Goal: Information Seeking & Learning: Learn about a topic

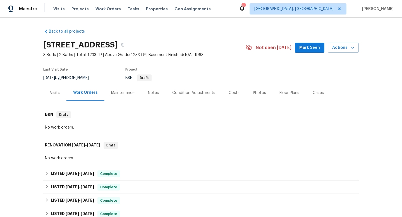
click at [50, 92] on div "Visits" at bounding box center [55, 93] width 10 height 6
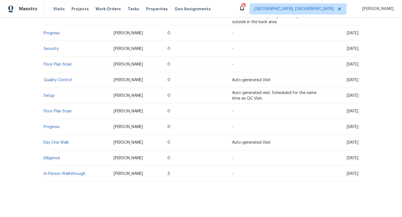
scroll to position [332, 0]
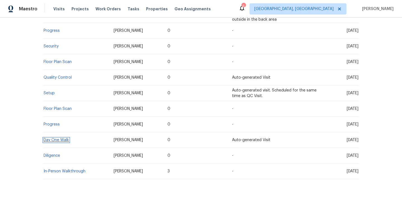
click at [49, 138] on link "Day One Walk" at bounding box center [56, 140] width 25 height 4
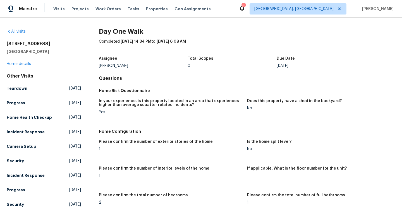
click at [25, 29] on div "All visits" at bounding box center [44, 32] width 74 height 6
click at [25, 33] on link "All visits" at bounding box center [16, 32] width 19 height 4
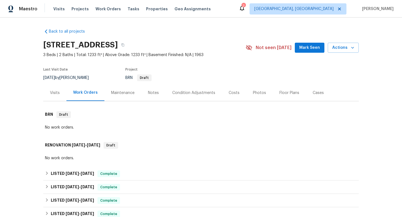
click at [151, 93] on div "Notes" at bounding box center [153, 93] width 11 height 6
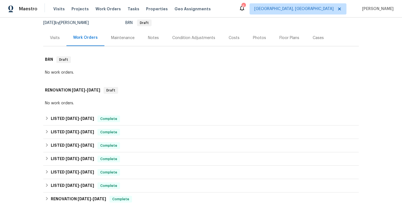
scroll to position [57, 0]
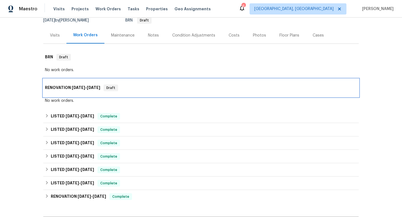
click at [69, 87] on h6 "RENOVATION 3/2/25 - 3/2/25" at bounding box center [72, 88] width 55 height 7
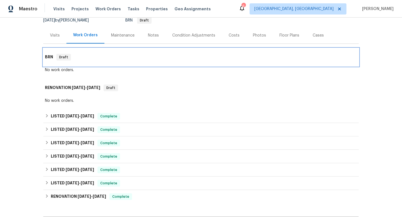
click at [48, 54] on h6 "BRN" at bounding box center [49, 57] width 8 height 7
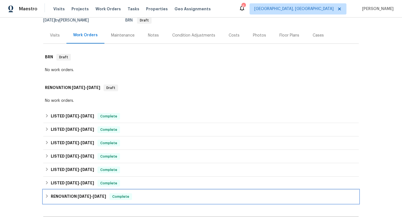
click at [46, 196] on icon at bounding box center [47, 196] width 4 height 4
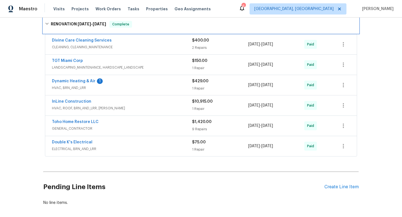
scroll to position [236, 0]
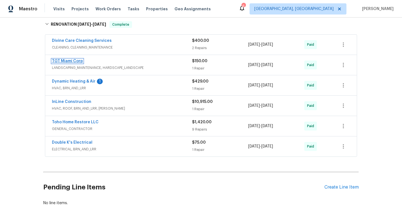
click at [73, 60] on link "TGT Miami Corp" at bounding box center [67, 61] width 31 height 4
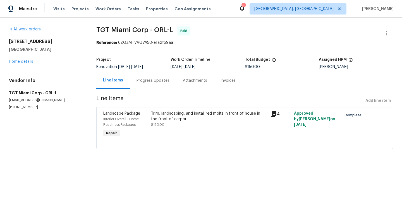
click at [272, 113] on icon at bounding box center [274, 114] width 6 height 6
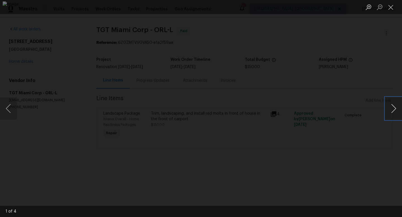
click at [391, 112] on button "Next image" at bounding box center [393, 108] width 17 height 22
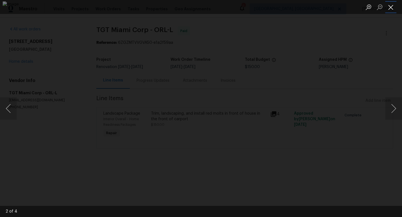
click at [391, 10] on button "Close lightbox" at bounding box center [390, 7] width 11 height 10
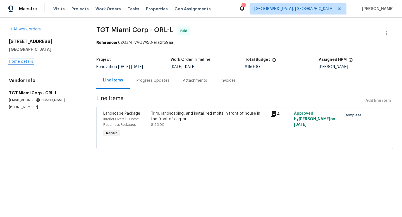
click at [11, 62] on link "Home details" at bounding box center [21, 62] width 24 height 4
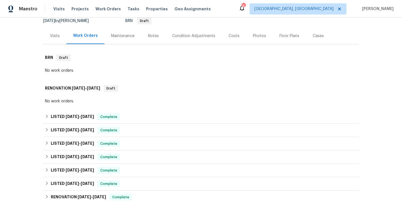
scroll to position [58, 0]
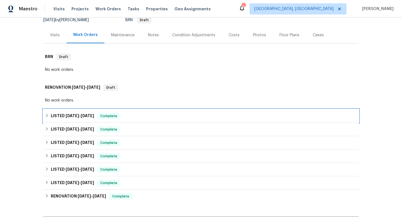
click at [47, 114] on div "LISTED 7/10/25 - 7/15/25 Complete" at bounding box center [201, 116] width 312 height 7
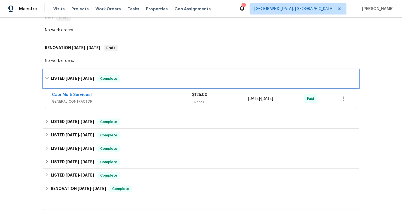
scroll to position [98, 0]
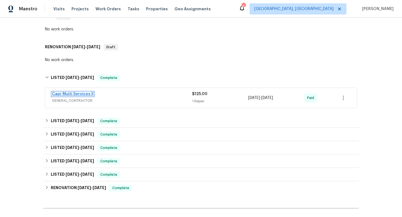
click at [72, 93] on link "Capr Multi Services ll" at bounding box center [73, 94] width 42 height 4
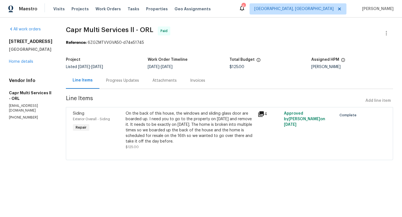
click at [258, 115] on icon at bounding box center [261, 114] width 7 height 7
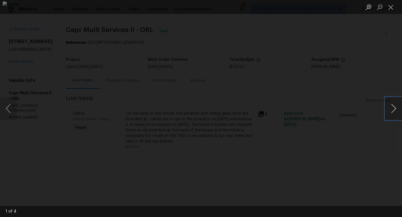
click at [388, 110] on button "Next image" at bounding box center [393, 108] width 17 height 22
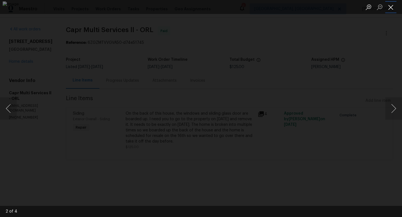
click at [395, 4] on button "Close lightbox" at bounding box center [390, 7] width 11 height 10
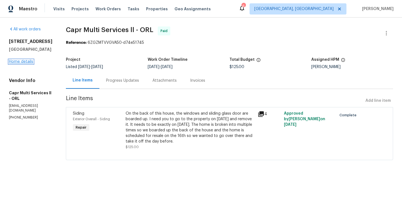
click at [29, 64] on link "Home details" at bounding box center [21, 62] width 24 height 4
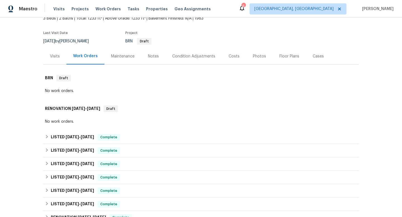
scroll to position [46, 0]
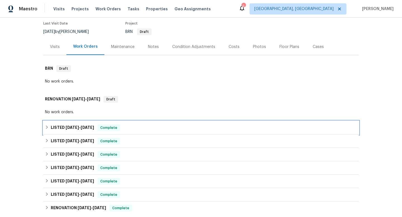
click at [48, 127] on div "LISTED 7/10/25 - 7/15/25 Complete" at bounding box center [201, 127] width 312 height 7
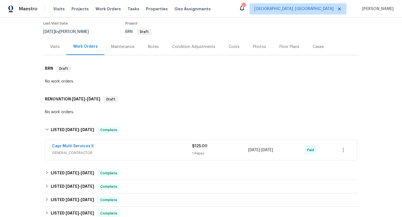
click at [73, 149] on span "Capr Multi Services ll" at bounding box center [73, 146] width 42 height 6
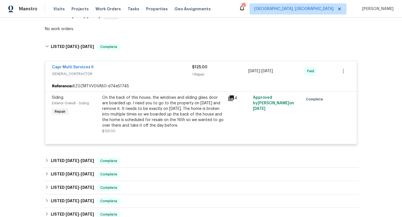
scroll to position [130, 0]
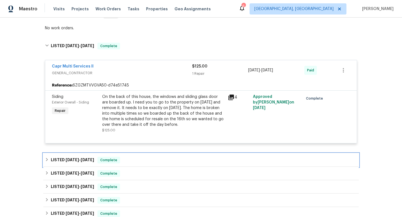
click at [45, 159] on icon at bounding box center [47, 160] width 4 height 4
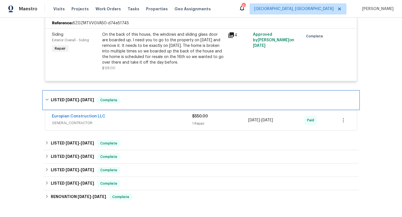
scroll to position [195, 0]
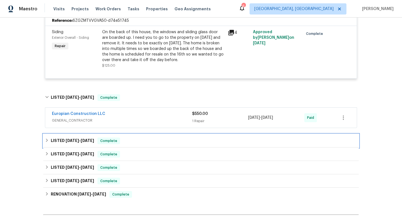
click at [51, 140] on h6 "LISTED 3/2/25 - 3/2/25" at bounding box center [72, 141] width 43 height 7
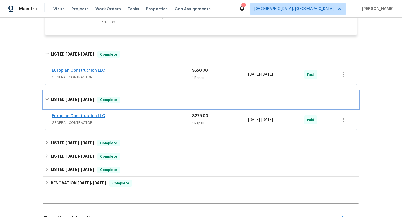
scroll to position [239, 0]
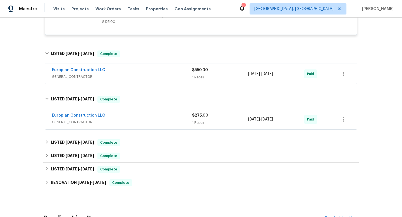
click at [76, 113] on span "Europian Construction LLC" at bounding box center [78, 116] width 53 height 6
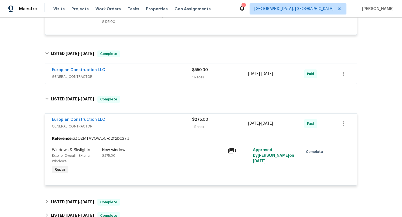
click at [228, 150] on icon at bounding box center [231, 151] width 6 height 6
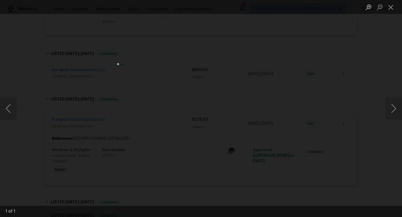
click at [306, 102] on div "Lightbox" at bounding box center [201, 108] width 402 height 217
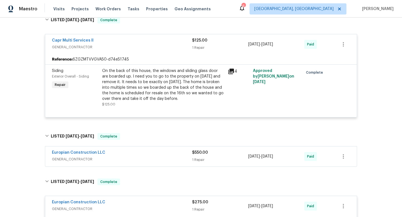
scroll to position [0, 0]
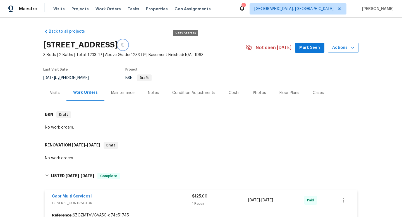
click at [124, 45] on icon "button" at bounding box center [122, 44] width 3 height 3
click at [55, 93] on div "Visits" at bounding box center [55, 93] width 10 height 6
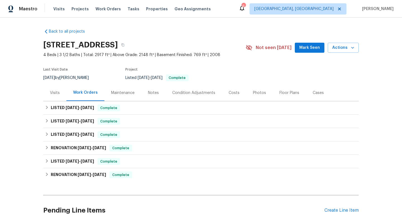
click at [56, 93] on div "Visits" at bounding box center [55, 93] width 10 height 6
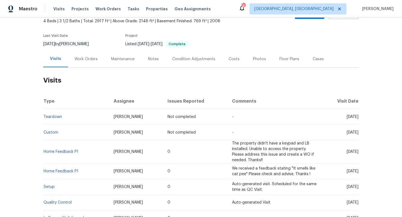
scroll to position [35, 0]
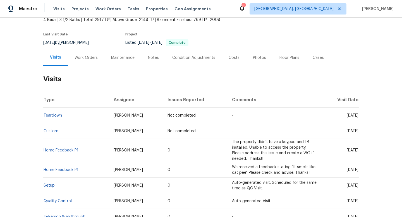
click at [92, 56] on div "Work Orders" at bounding box center [86, 58] width 23 height 6
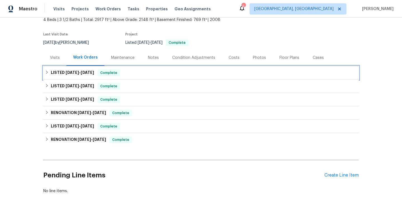
click at [45, 70] on icon at bounding box center [47, 72] width 4 height 4
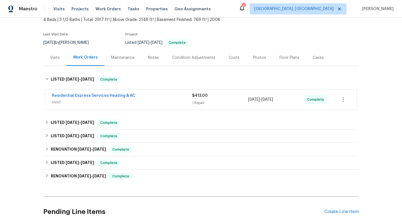
click at [70, 109] on div "Residential Express Services Heating & AC HVAC $413.00 1 Repair 8/6/2025 - 8/8/…" at bounding box center [200, 100] width 311 height 20
click at [72, 98] on span "Residential Express Services Heating & AC" at bounding box center [93, 96] width 83 height 6
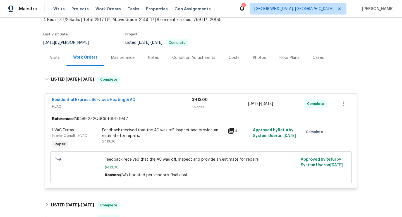
click at [229, 133] on icon at bounding box center [231, 131] width 6 height 6
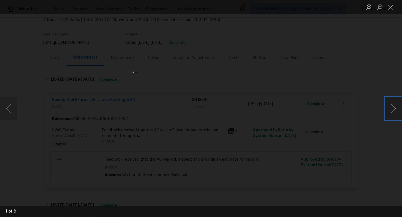
click at [393, 105] on button "Next image" at bounding box center [393, 108] width 17 height 22
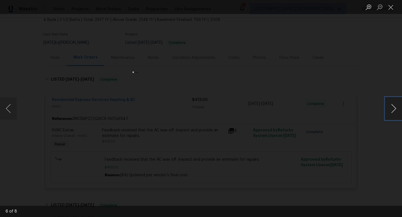
click at [393, 105] on button "Next image" at bounding box center [393, 108] width 17 height 22
click at [371, 140] on div "Lightbox" at bounding box center [201, 108] width 402 height 217
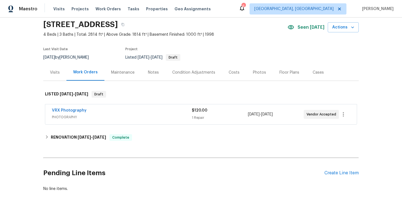
scroll to position [21, 0]
click at [153, 71] on div "Notes" at bounding box center [153, 72] width 11 height 6
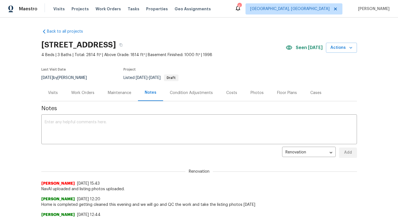
click at [250, 95] on div "Photos" at bounding box center [256, 93] width 13 height 6
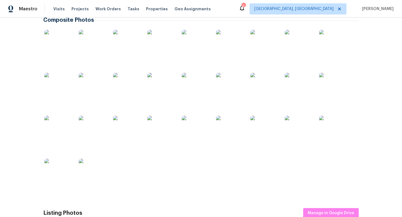
scroll to position [103, 0]
click at [169, 134] on img at bounding box center [161, 130] width 28 height 28
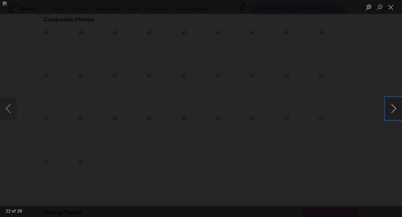
click at [392, 111] on button "Next image" at bounding box center [393, 108] width 17 height 22
click at [13, 112] on button "Previous image" at bounding box center [8, 108] width 17 height 22
click at [25, 150] on div "Lightbox" at bounding box center [201, 108] width 402 height 217
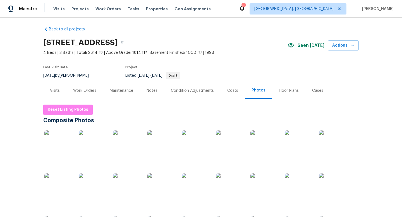
scroll to position [1, 0]
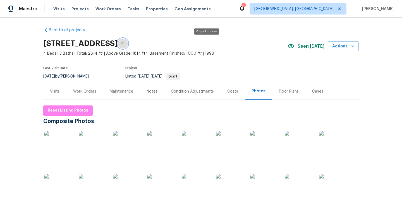
click at [124, 43] on icon "button" at bounding box center [122, 43] width 3 height 3
click at [238, 23] on div "Back to all projects [STREET_ADDRESS] 4 Beds | 3 Baths | Total: 2814 ft² | Abov…" at bounding box center [201, 118] width 402 height 200
click at [54, 94] on div "Visits" at bounding box center [54, 91] width 23 height 16
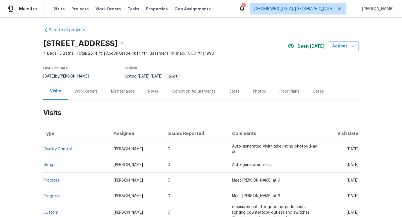
click at [157, 92] on div "Notes" at bounding box center [153, 91] width 24 height 16
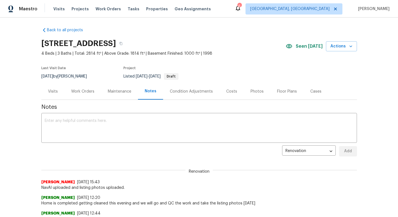
click at [56, 93] on div "Visits" at bounding box center [52, 91] width 23 height 16
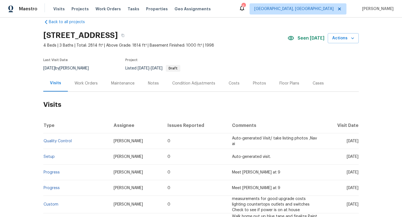
scroll to position [12, 0]
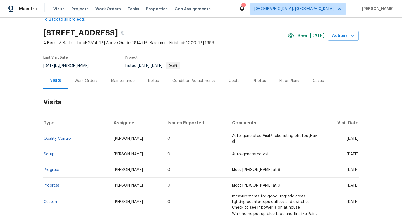
click at [85, 85] on div "Work Orders" at bounding box center [86, 81] width 37 height 16
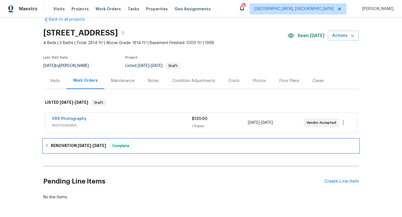
click at [46, 143] on div "RENOVATION [DATE] - [DATE] Complete" at bounding box center [201, 146] width 312 height 7
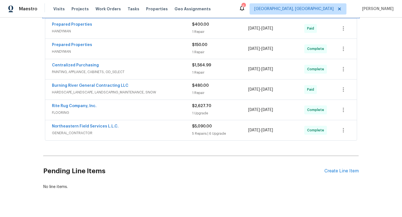
scroll to position [153, 0]
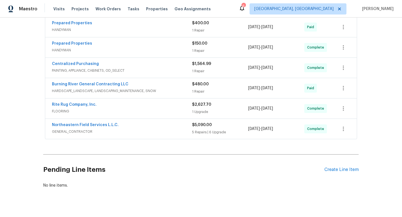
click at [100, 134] on span "GENERAL_CONTRACTOR" at bounding box center [122, 132] width 140 height 6
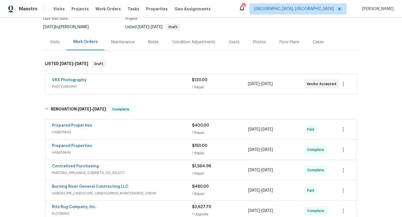
scroll to position [0, 0]
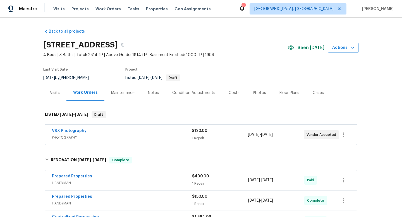
click at [56, 94] on div "Visits" at bounding box center [55, 93] width 10 height 6
